Goal: Communication & Community: Share content

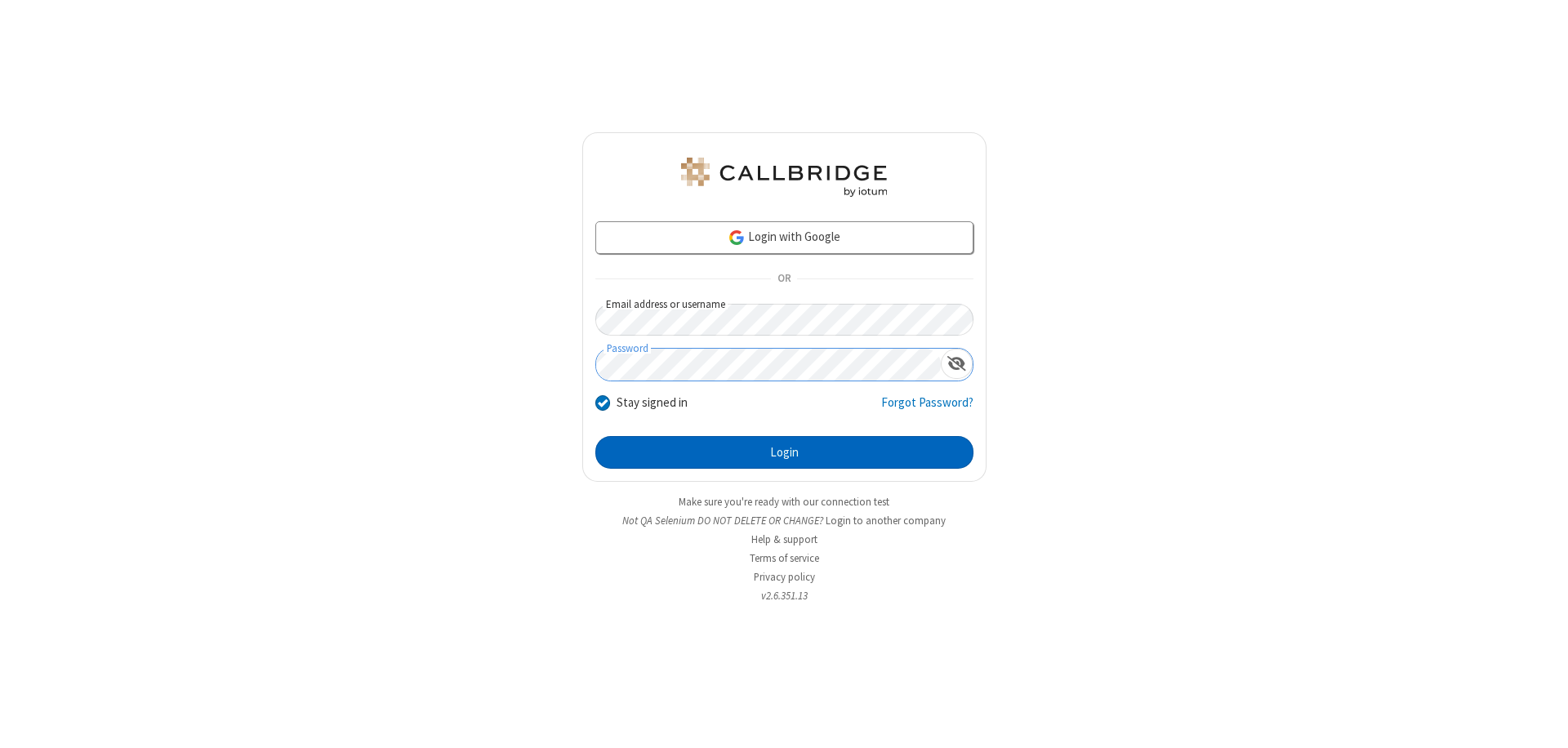
click at [784, 452] on button "Login" at bounding box center [784, 452] width 378 height 33
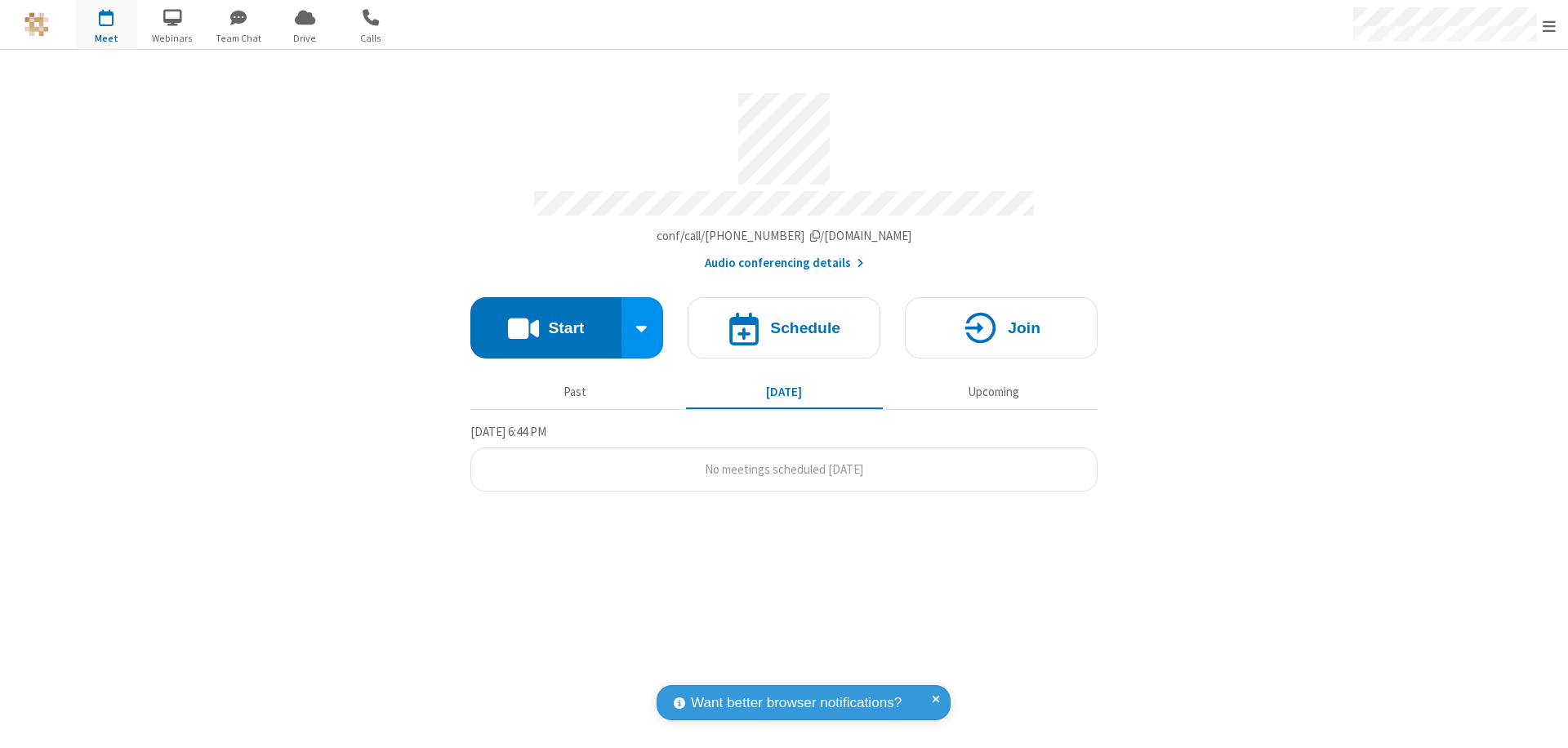
click at [545, 320] on button "Start" at bounding box center [545, 328] width 151 height 61
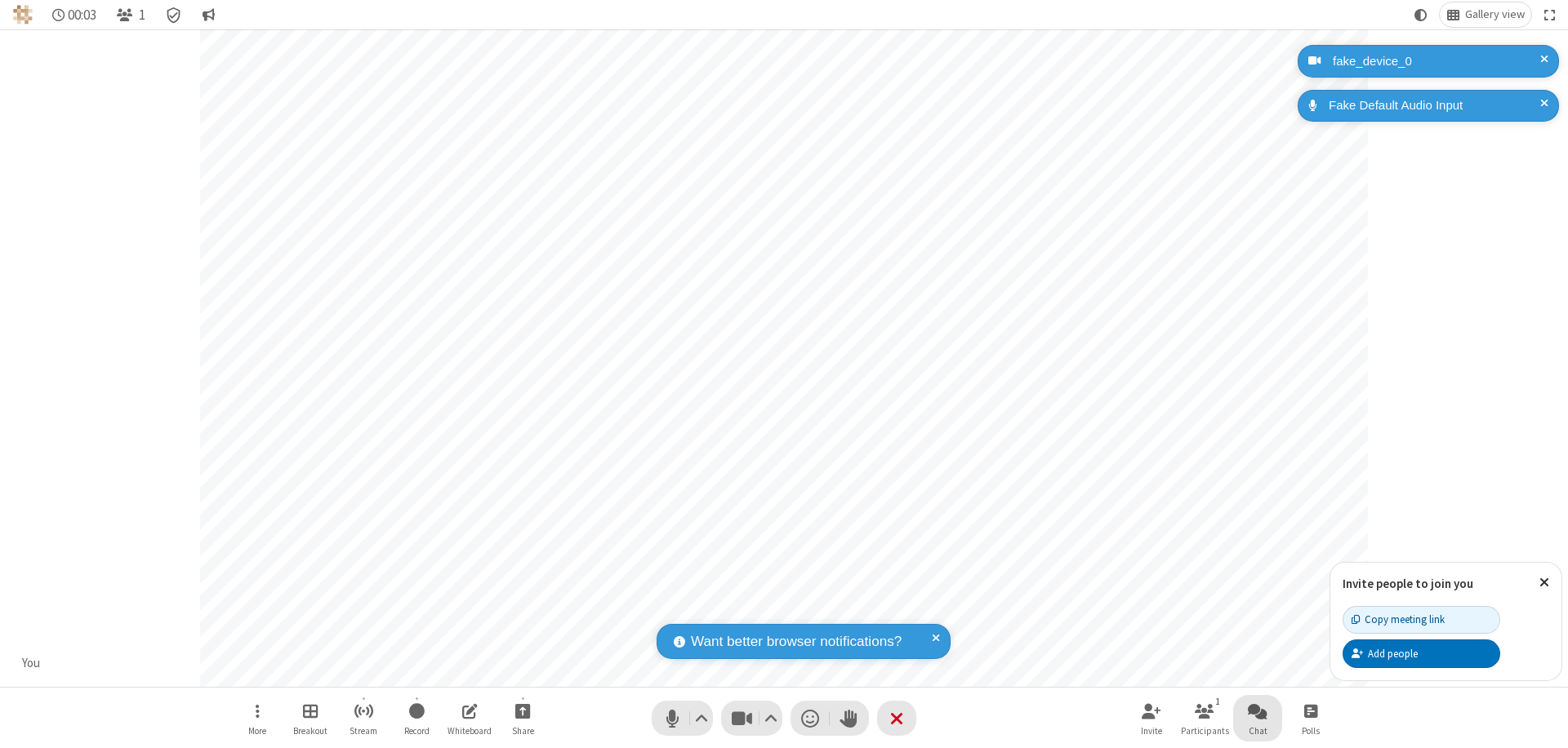
click at [1258, 711] on span "Open chat" at bounding box center [1258, 711] width 20 height 20
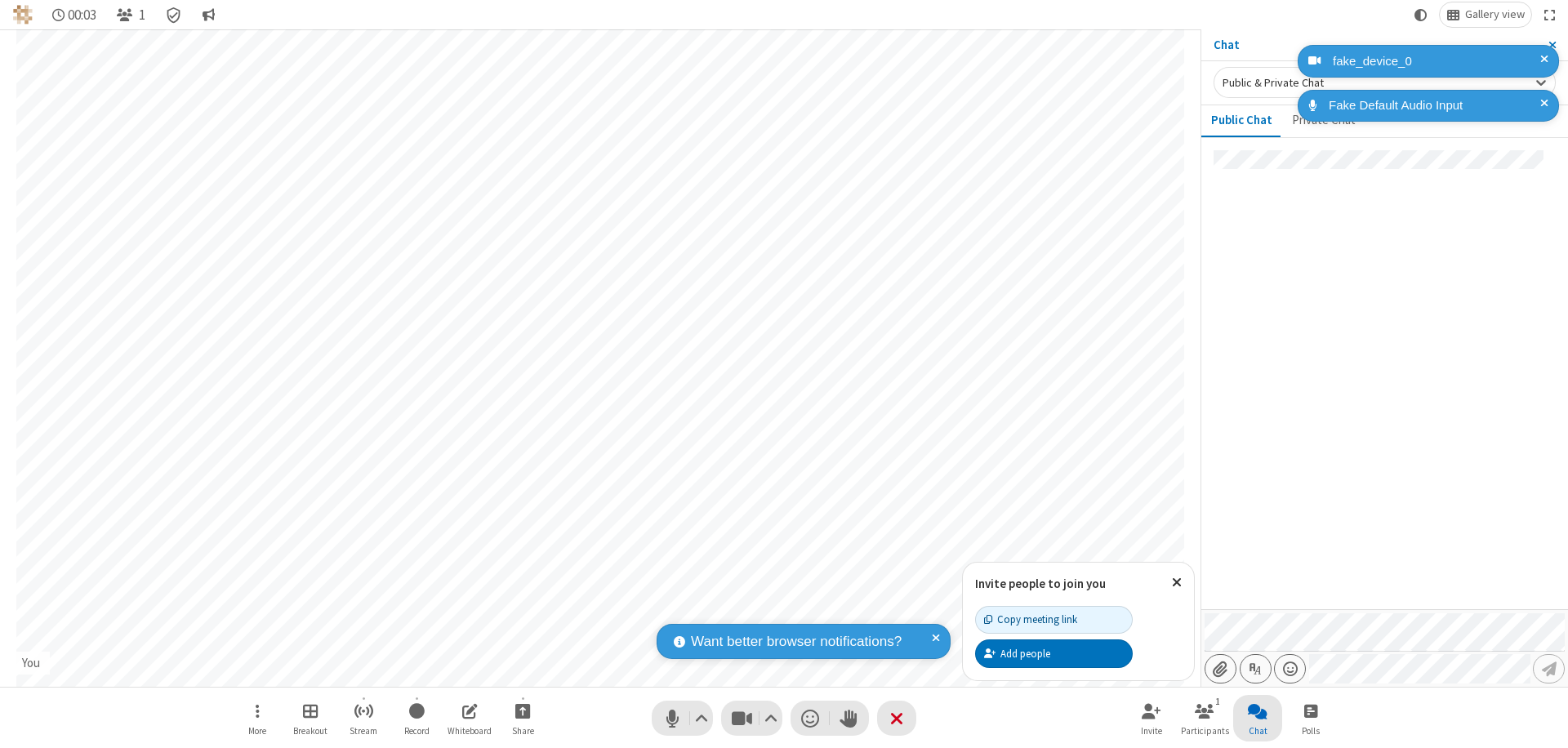
type input "C:\fakepath\doc_test.docx"
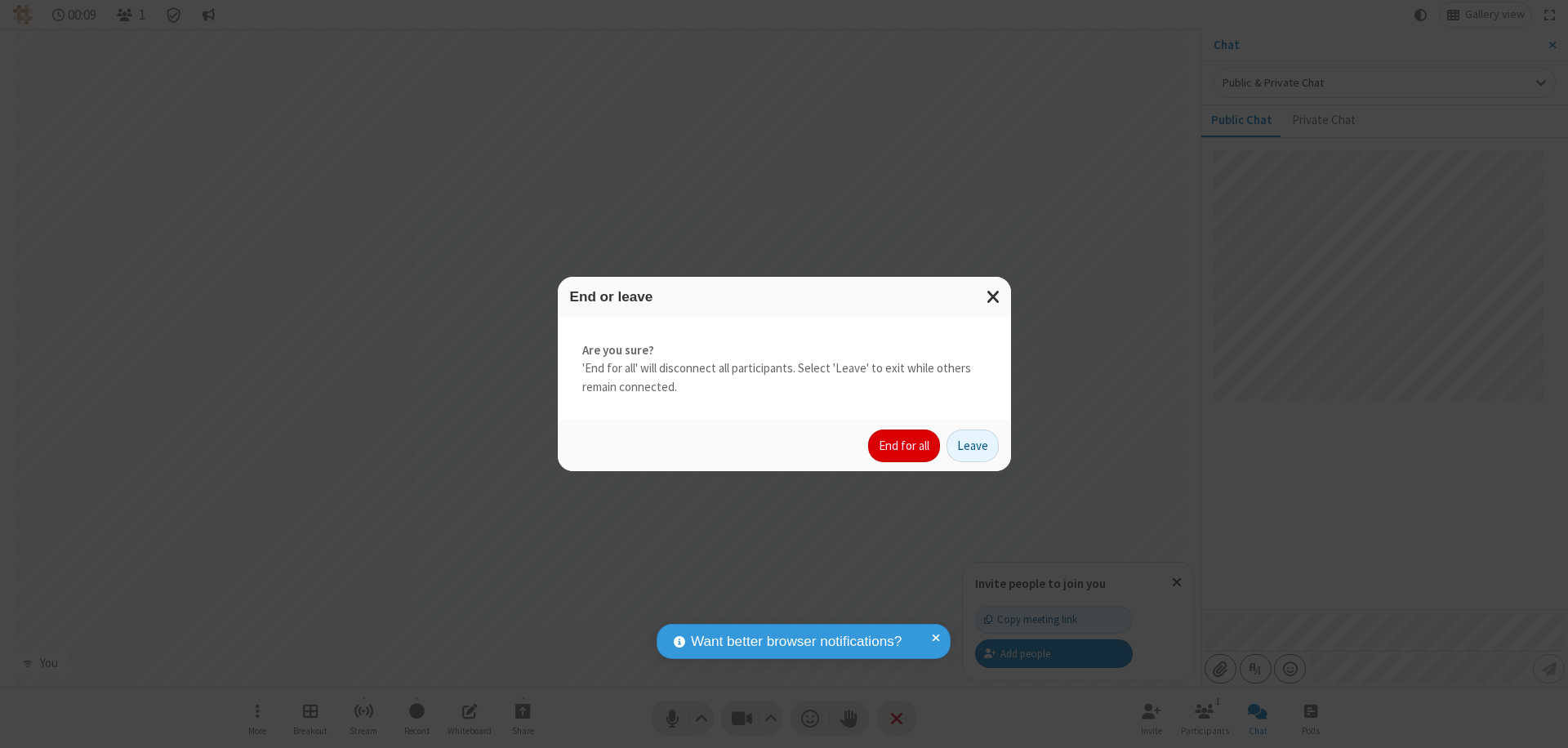
click at [905, 446] on button "End for all" at bounding box center [903, 446] width 72 height 33
